Goal: Use online tool/utility: Utilize a website feature to perform a specific function

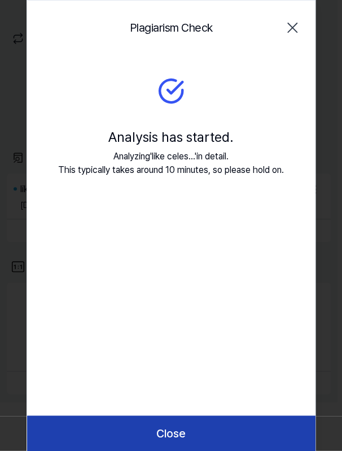
click at [185, 432] on button "Close" at bounding box center [171, 432] width 288 height 35
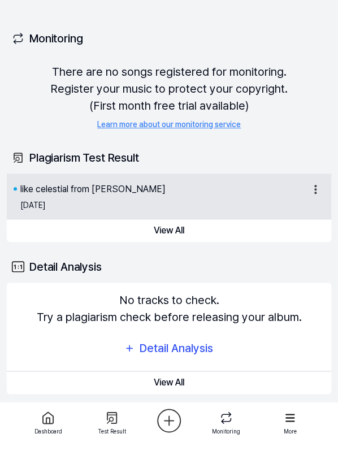
click at [212, 193] on div "like celestial from [PERSON_NAME]" at bounding box center [162, 190] width 284 height 14
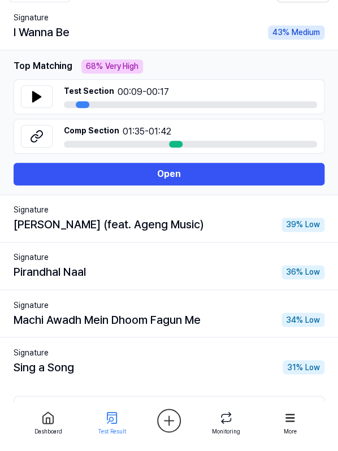
scroll to position [128, 0]
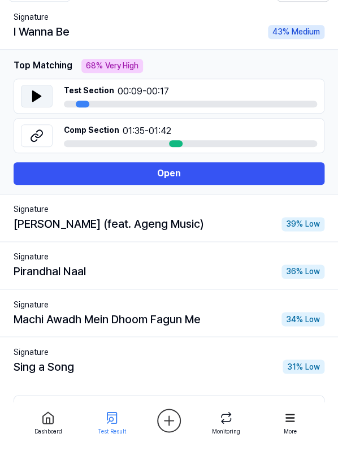
click at [43, 92] on button at bounding box center [37, 96] width 32 height 23
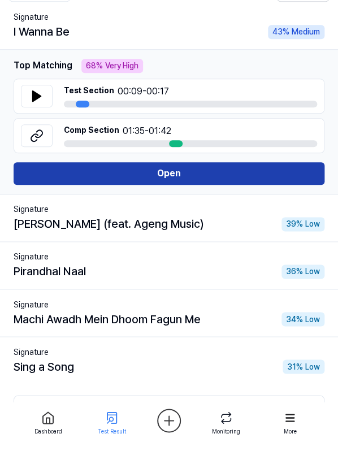
click at [121, 177] on button "Open" at bounding box center [169, 173] width 311 height 23
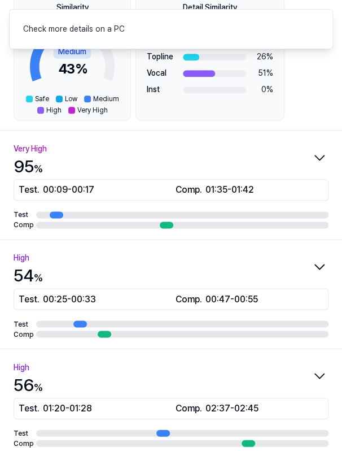
scroll to position [149, 0]
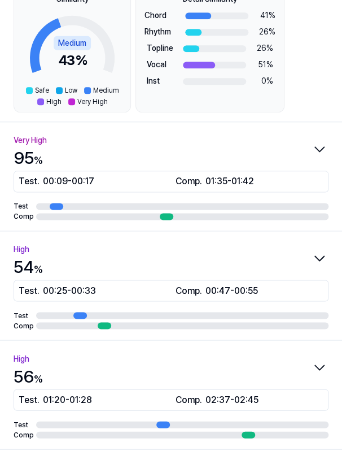
click at [316, 142] on icon "button" at bounding box center [320, 149] width 18 height 18
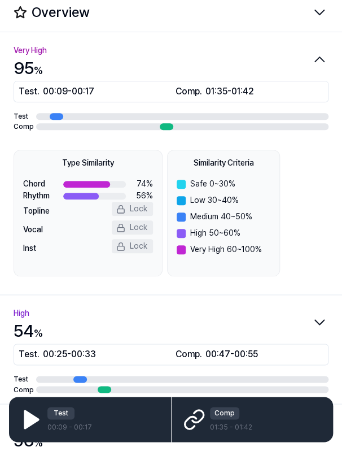
scroll to position [38, 0]
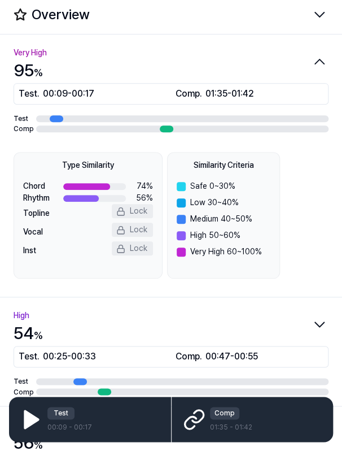
click at [102, 185] on div at bounding box center [86, 186] width 46 height 7
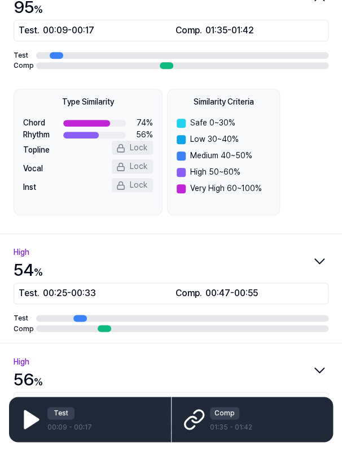
scroll to position [0, 0]
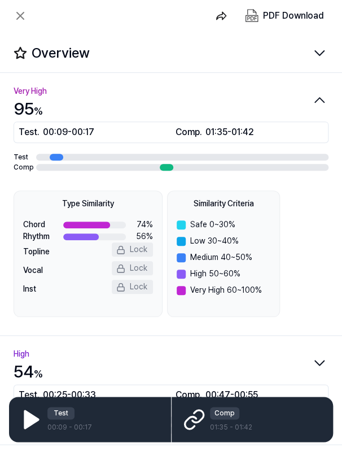
click at [201, 130] on div "Comp . 01:35 - 01:42" at bounding box center [250, 132] width 148 height 14
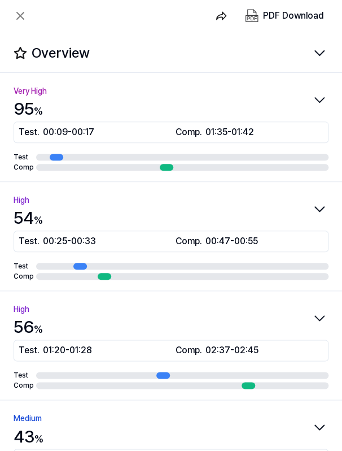
click at [201, 130] on div "Comp . 01:35 - 01:42" at bounding box center [250, 132] width 148 height 14
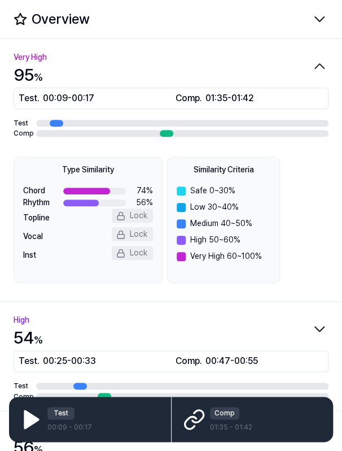
scroll to position [38, 0]
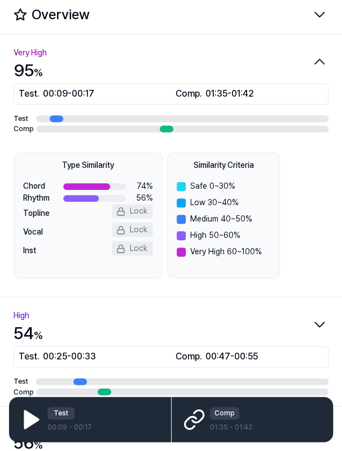
click at [201, 130] on div "button" at bounding box center [182, 128] width 293 height 7
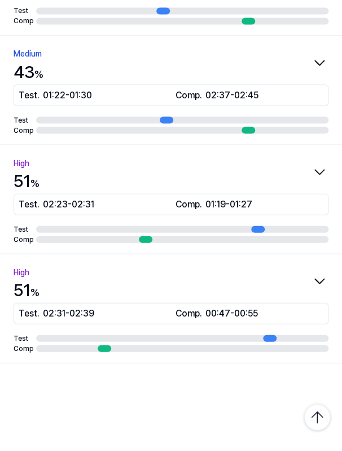
scroll to position [0, 0]
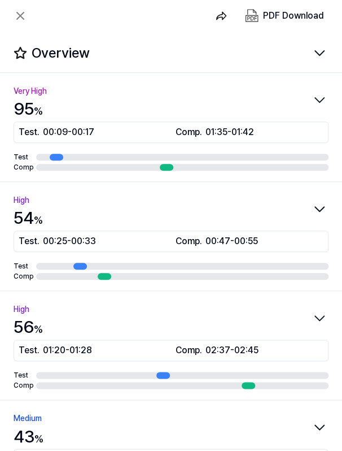
click at [318, 50] on icon "button" at bounding box center [320, 53] width 18 height 18
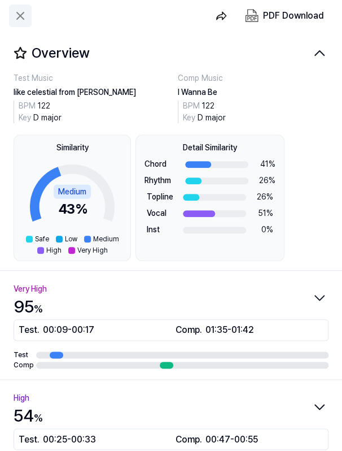
click at [18, 19] on icon at bounding box center [21, 16] width 14 height 14
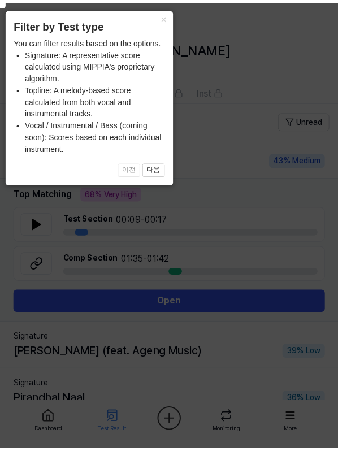
scroll to position [128, 0]
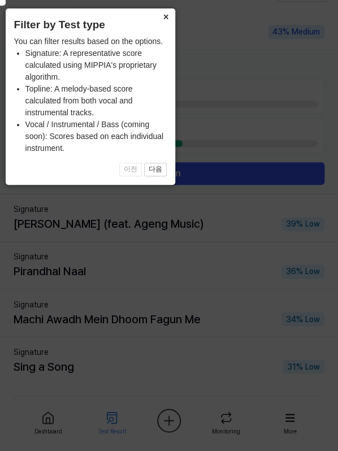
click at [162, 23] on button "×" at bounding box center [166, 16] width 18 height 16
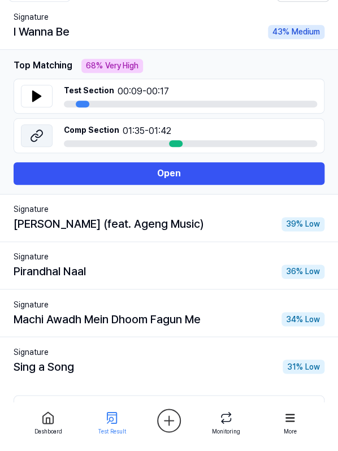
click at [34, 135] on icon at bounding box center [37, 136] width 14 height 14
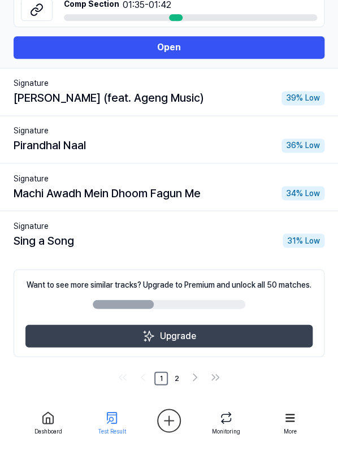
scroll to position [0, 0]
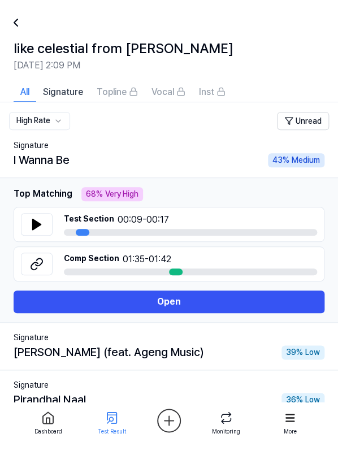
click at [95, 205] on div "Top Matching Section Similarity 68 % 68 % Very High Test Section 00:09 - 00:17 …" at bounding box center [169, 234] width 311 height 94
click at [62, 90] on span "Signature" at bounding box center [63, 92] width 40 height 14
click at [36, 218] on icon at bounding box center [37, 225] width 14 height 14
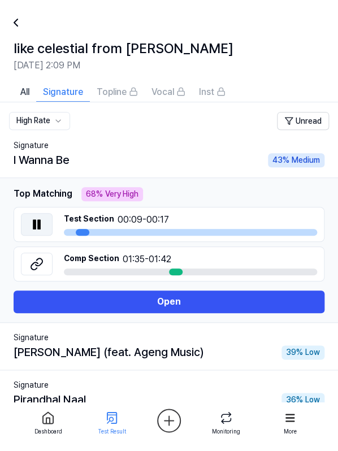
click at [36, 218] on icon at bounding box center [37, 225] width 14 height 14
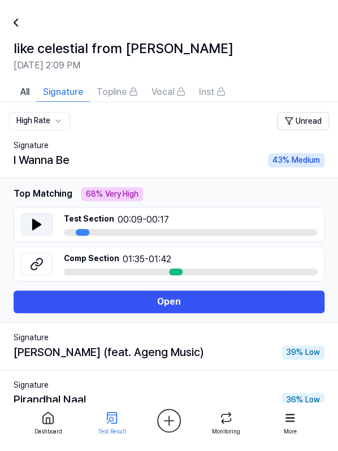
click at [38, 229] on icon at bounding box center [37, 225] width 14 height 14
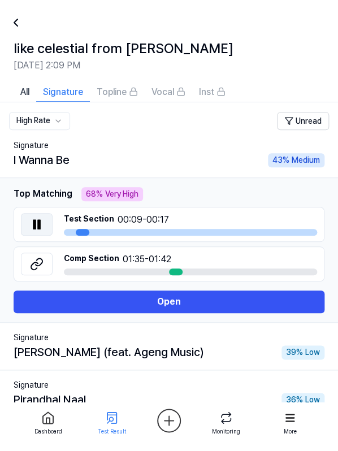
click at [38, 229] on icon at bounding box center [37, 225] width 14 height 14
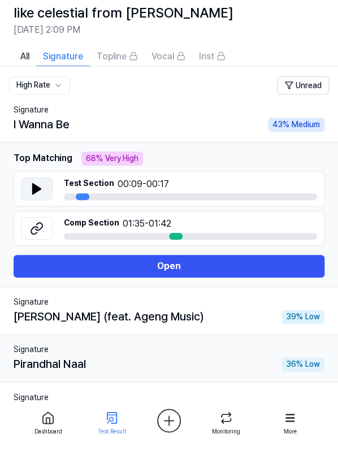
scroll to position [34, 0]
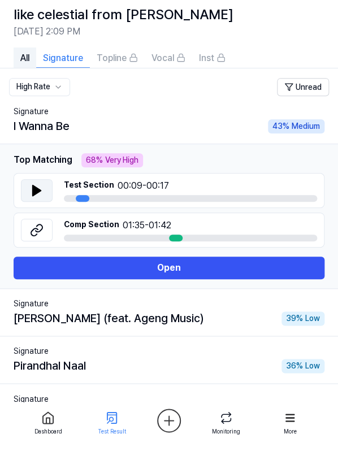
click at [25, 53] on span "All" at bounding box center [24, 58] width 9 height 14
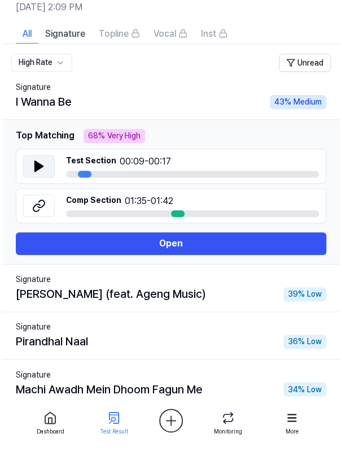
scroll to position [0, 0]
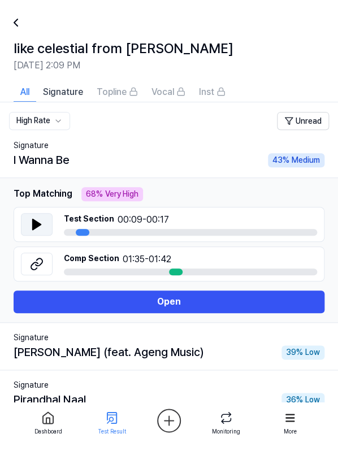
click at [17, 20] on icon at bounding box center [16, 23] width 14 height 14
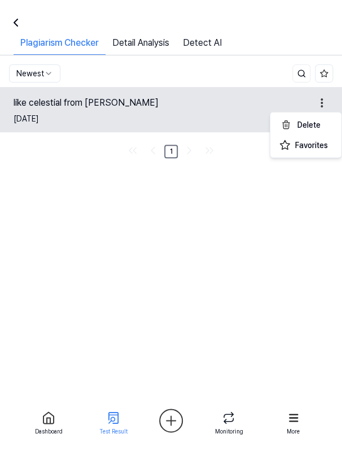
click at [325, 105] on html "Dashboard Pricing Update Contact 1 GalwayListener Dashboard Plagiarism Checker …" at bounding box center [171, 225] width 342 height 451
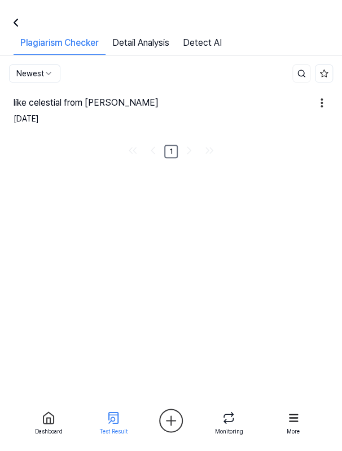
click at [147, 37] on html "Dashboard Pricing Update Contact 1 GalwayListener Dashboard Plagiarism Checker …" at bounding box center [171, 225] width 342 height 451
click at [147, 37] on link "Detail Analysis" at bounding box center [141, 45] width 71 height 19
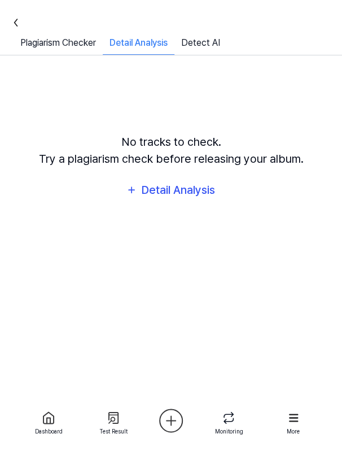
click at [199, 41] on link "Detect AI" at bounding box center [201, 45] width 53 height 19
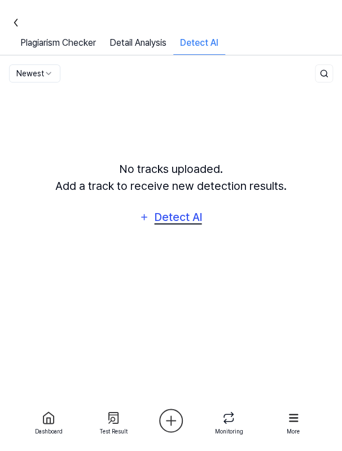
click at [175, 213] on div "Detect AI" at bounding box center [178, 217] width 50 height 18
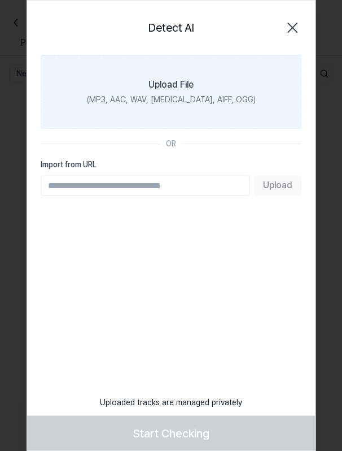
click at [166, 94] on div "(MP3, AAC, WAV, FLAC, AIFF, OGG)" at bounding box center [171, 100] width 169 height 12
click at [0, 0] on input "Upload File (MP3, AAC, WAV, FLAC, AIFF, OGG)" at bounding box center [0, 0] width 0 height 0
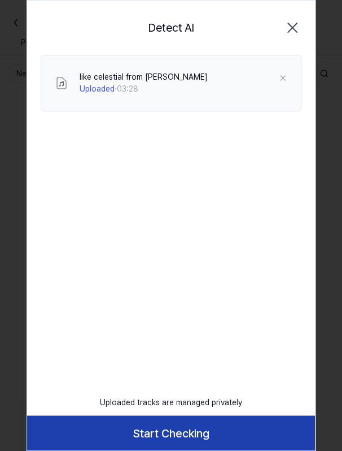
click at [174, 435] on button "Start Checking" at bounding box center [171, 432] width 288 height 35
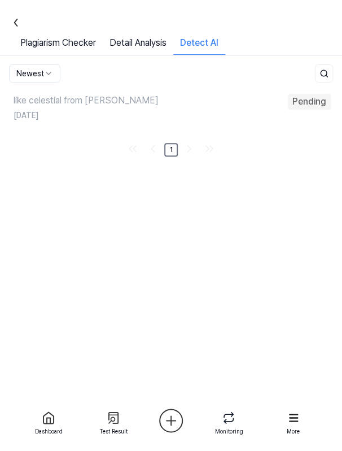
click at [233, 132] on div "like celestial from ed sheeran Pending Sep 7, 2025 1" at bounding box center [171, 121] width 342 height 77
click at [145, 44] on link "Detail Analysis" at bounding box center [138, 45] width 71 height 19
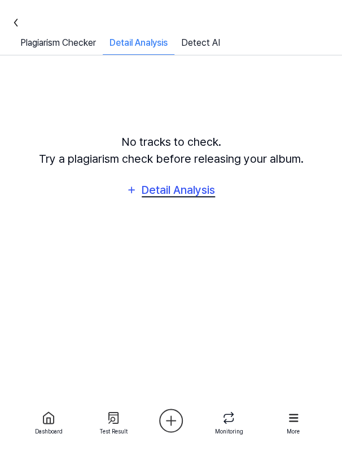
click at [163, 193] on div "Detail Analysis" at bounding box center [179, 190] width 76 height 18
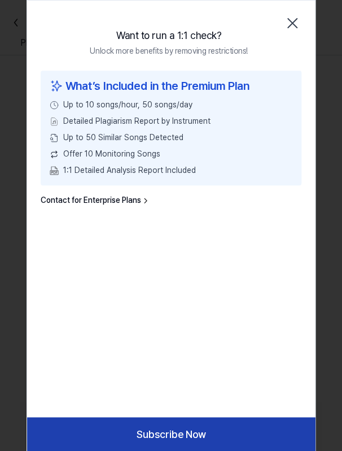
click at [154, 428] on button "Subscribe Now" at bounding box center [171, 433] width 288 height 33
